Goal: Task Accomplishment & Management: Use online tool/utility

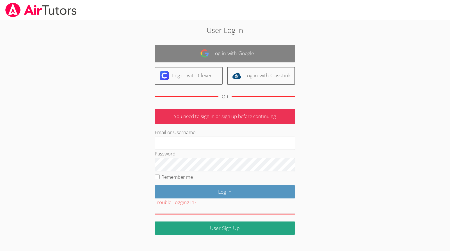
type input "[EMAIL_ADDRESS][DOMAIN_NAME]"
click at [202, 56] on img at bounding box center [204, 53] width 9 height 9
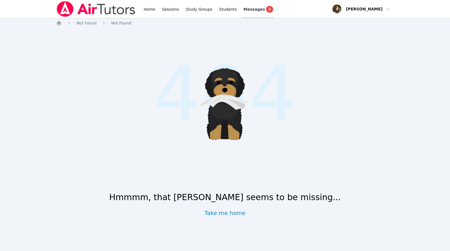
click at [252, 12] on span "Messages" at bounding box center [254, 9] width 22 height 6
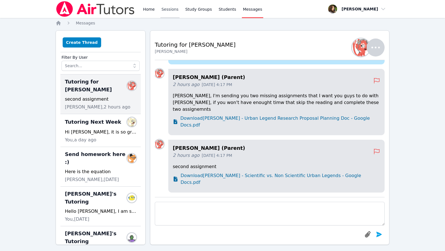
click at [164, 11] on link "Sessions" at bounding box center [169, 9] width 19 height 18
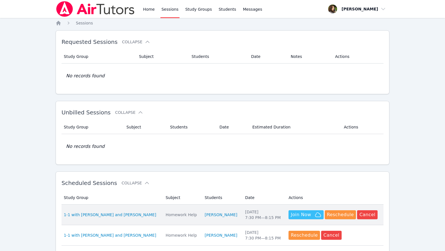
click at [300, 215] on span "Join Now" at bounding box center [301, 214] width 20 height 7
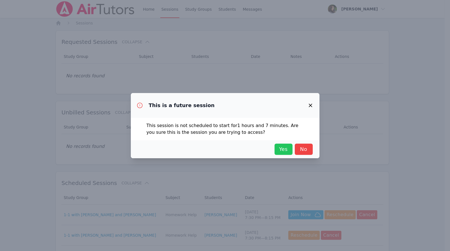
click at [280, 148] on span "Yes" at bounding box center [283, 149] width 12 height 8
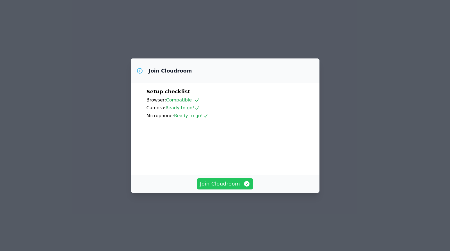
click at [213, 188] on span "Join Cloudroom" at bounding box center [225, 184] width 50 height 8
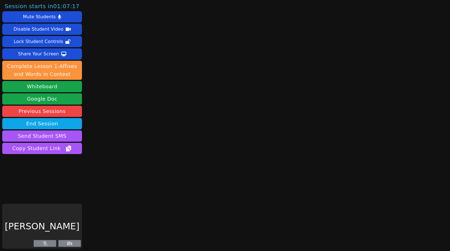
click at [71, 246] on button at bounding box center [69, 243] width 22 height 7
click at [45, 244] on icon at bounding box center [45, 243] width 6 height 4
